Goal: Task Accomplishment & Management: Manage account settings

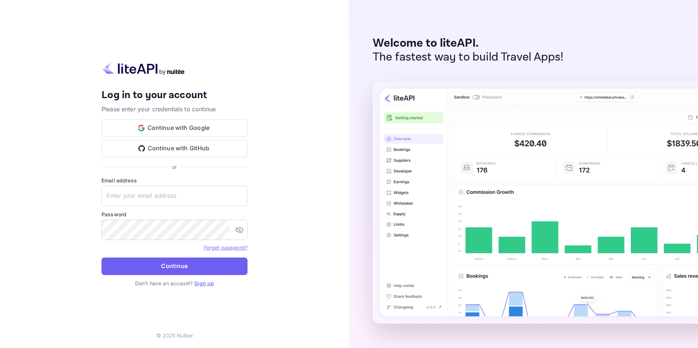
type input "[PERSON_NAME][EMAIL_ADDRESS][DOMAIN_NAME]"
click at [194, 271] on button "Continue" at bounding box center [174, 267] width 146 height 18
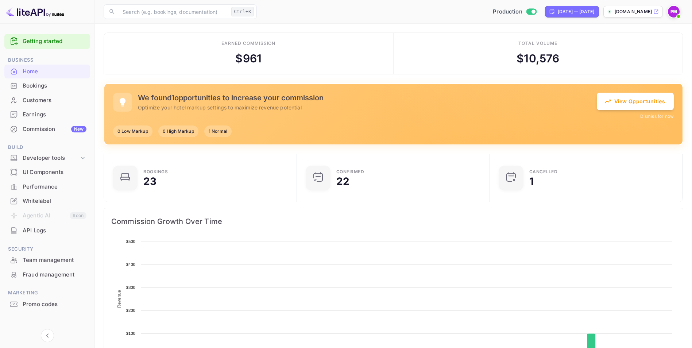
scroll to position [113, 183]
click at [34, 129] on div "Commission New" at bounding box center [55, 129] width 64 height 8
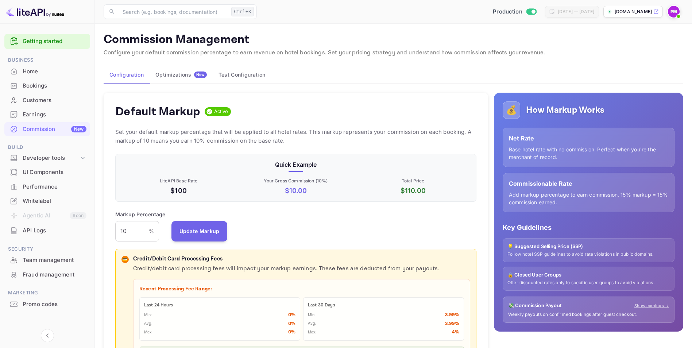
click at [182, 74] on div "Optimizations New" at bounding box center [180, 75] width 51 height 7
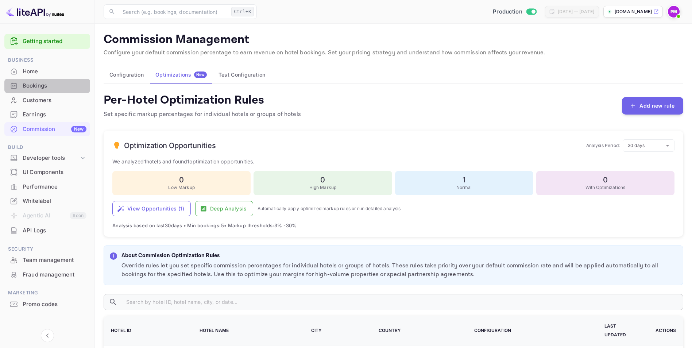
click at [56, 84] on div "Bookings" at bounding box center [55, 86] width 64 height 8
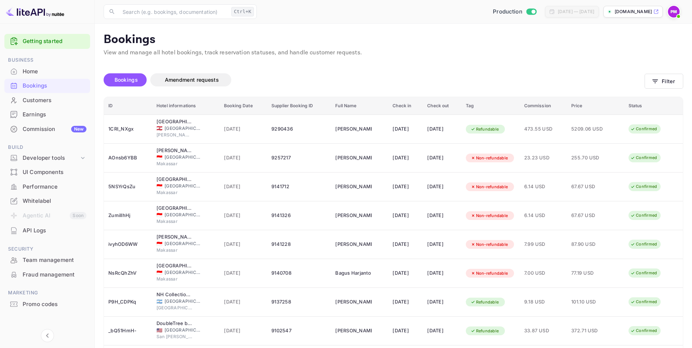
click at [46, 118] on div "Earnings" at bounding box center [55, 115] width 64 height 8
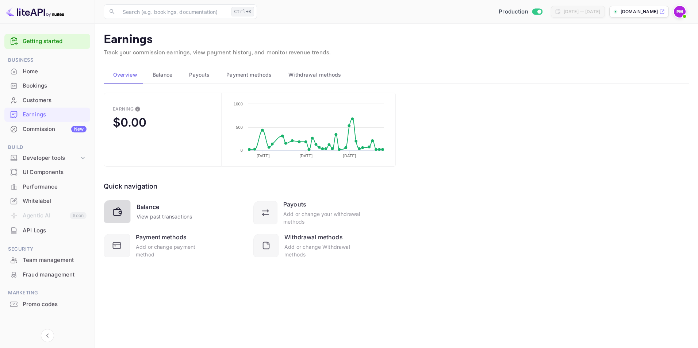
click at [126, 213] on div at bounding box center [117, 211] width 27 height 23
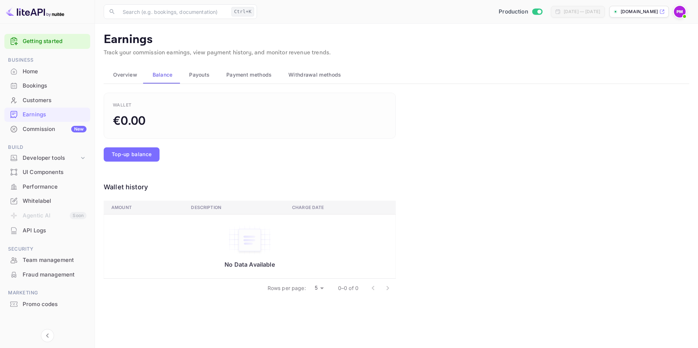
click at [47, 87] on div "Bookings" at bounding box center [55, 86] width 64 height 8
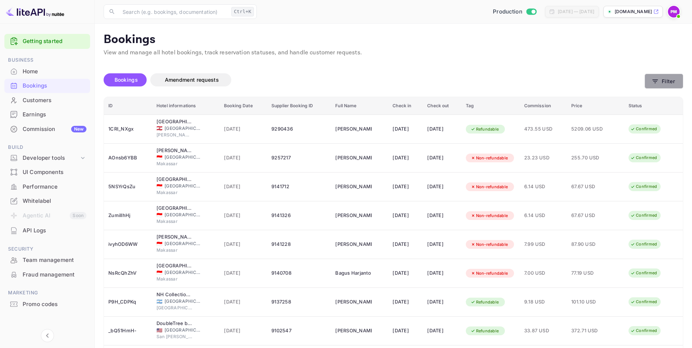
click at [679, 82] on button "Filter" at bounding box center [664, 81] width 39 height 15
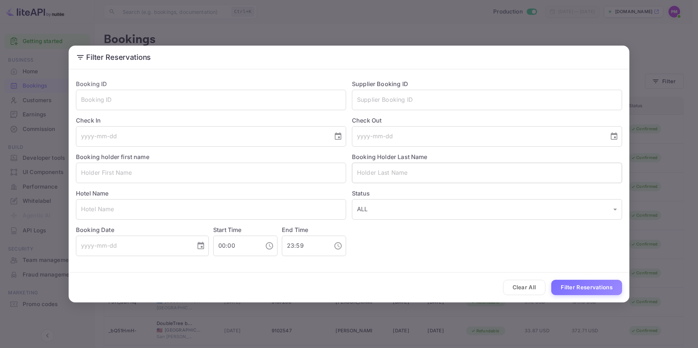
click at [416, 176] on input "text" at bounding box center [487, 173] width 270 height 20
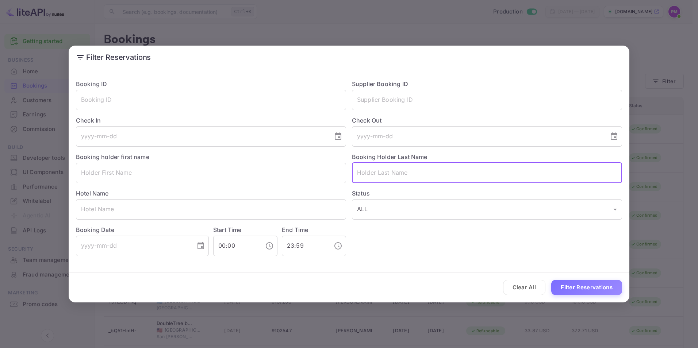
paste input "[PERSON_NAME]"
type input "[PERSON_NAME]"
click at [571, 281] on button "Filter Reservations" at bounding box center [586, 288] width 71 height 16
drag, startPoint x: 406, startPoint y: 173, endPoint x: 340, endPoint y: 176, distance: 66.4
click at [340, 176] on div "Booking ID ​ Supplier Booking ID ​ Check In ​ Check Out ​ Booking holder first …" at bounding box center [346, 165] width 552 height 182
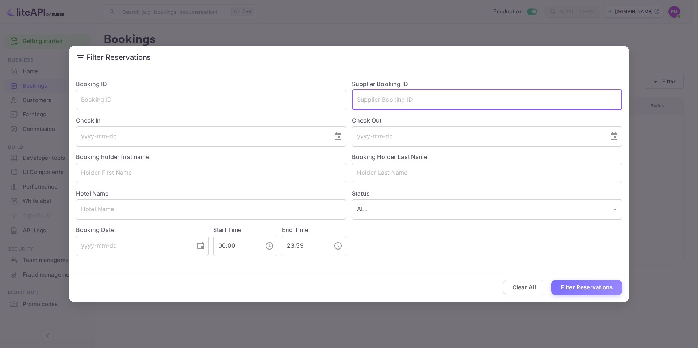
click at [398, 99] on input "text" at bounding box center [487, 100] width 270 height 20
paste input "6833679"
type input "6833679"
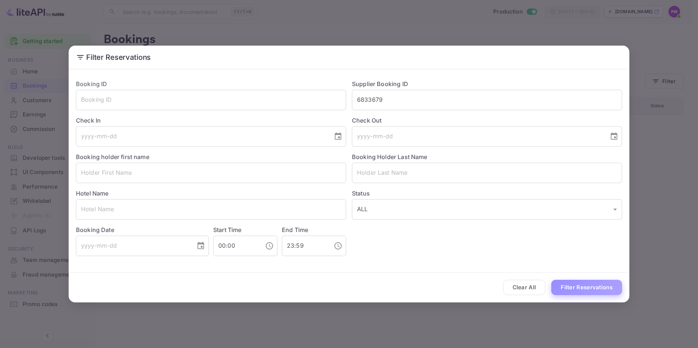
click at [590, 290] on button "Filter Reservations" at bounding box center [586, 288] width 71 height 16
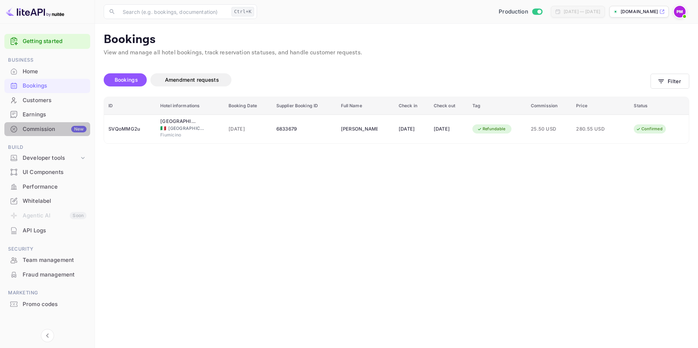
click at [81, 129] on div "New" at bounding box center [78, 129] width 15 height 7
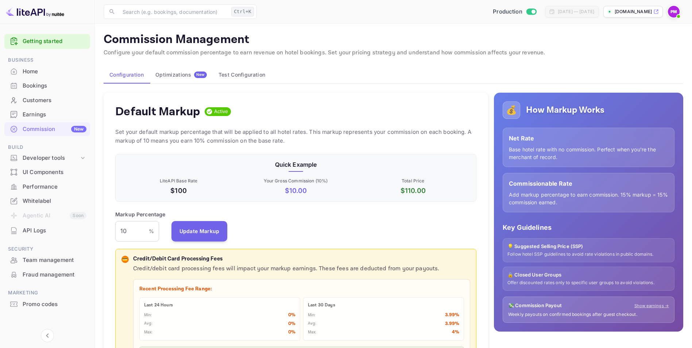
scroll to position [124, 356]
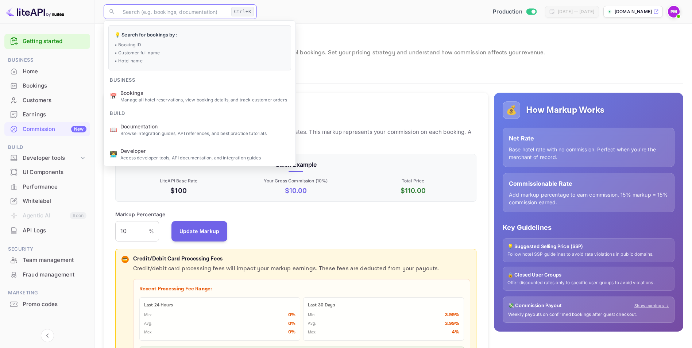
click at [139, 14] on input "text" at bounding box center [173, 11] width 110 height 15
paste input "[PERSON_NAME]"
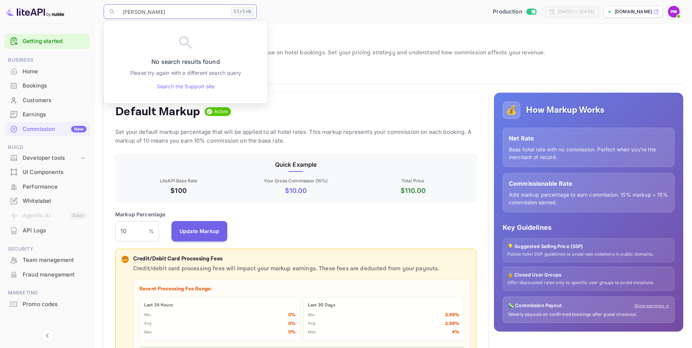
type input "[PERSON_NAME]"
click at [54, 87] on div "Bookings" at bounding box center [55, 86] width 64 height 8
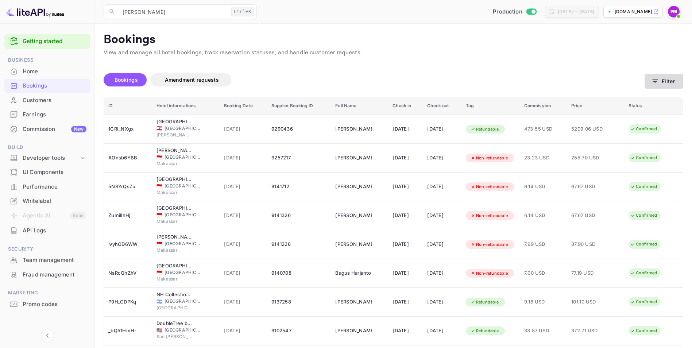
click at [669, 80] on button "Filter" at bounding box center [664, 81] width 39 height 15
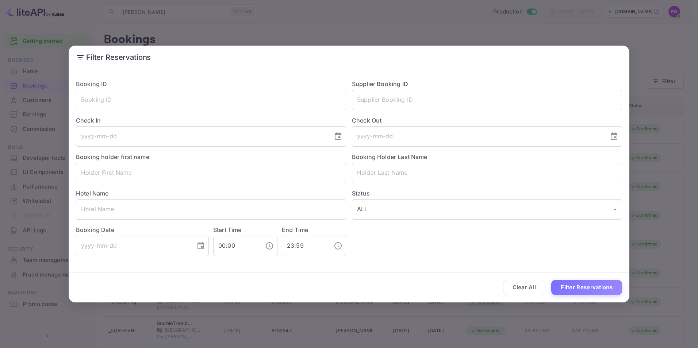
click at [379, 103] on input "text" at bounding box center [487, 100] width 270 height 20
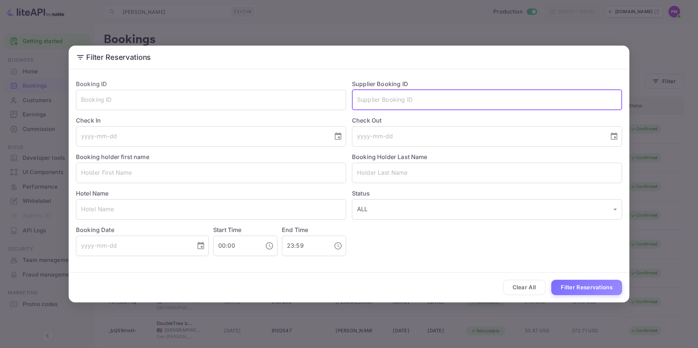
paste input "6833679"
type input "6833679"
click at [583, 284] on button "Filter Reservations" at bounding box center [586, 288] width 71 height 16
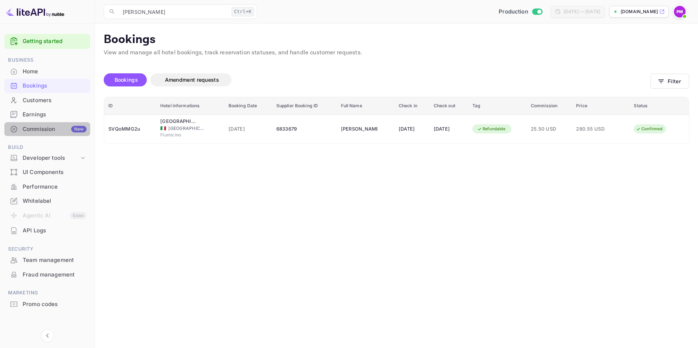
click at [42, 131] on div "Commission New" at bounding box center [55, 129] width 64 height 8
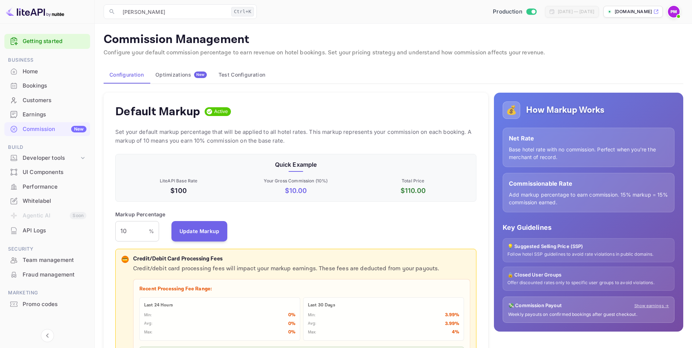
scroll to position [124, 356]
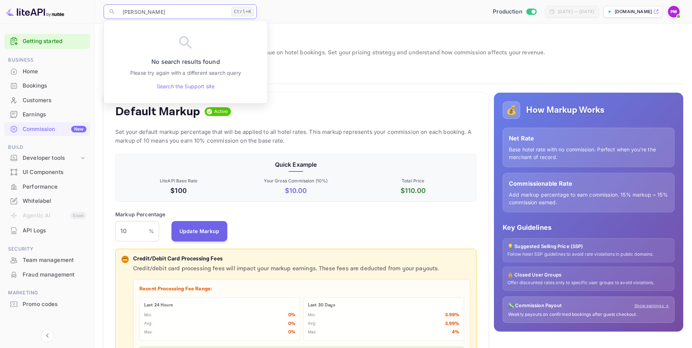
drag, startPoint x: 157, startPoint y: 10, endPoint x: 116, endPoint y: 11, distance: 40.1
click at [116, 11] on div "​ [PERSON_NAME] Ctrl+K ​" at bounding box center [180, 11] width 153 height 15
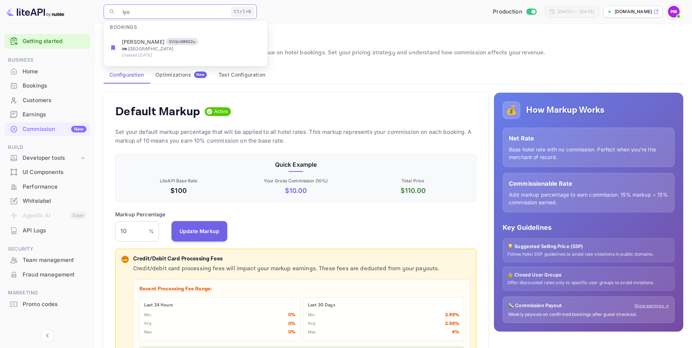
type input "[GEOGRAPHIC_DATA]"
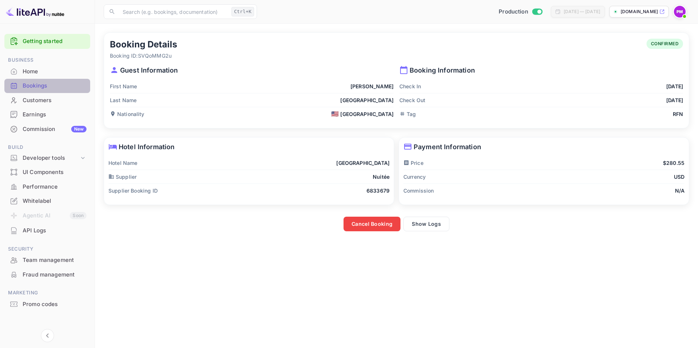
click at [37, 80] on div "Bookings" at bounding box center [47, 86] width 86 height 14
